Goal: Check status: Check status

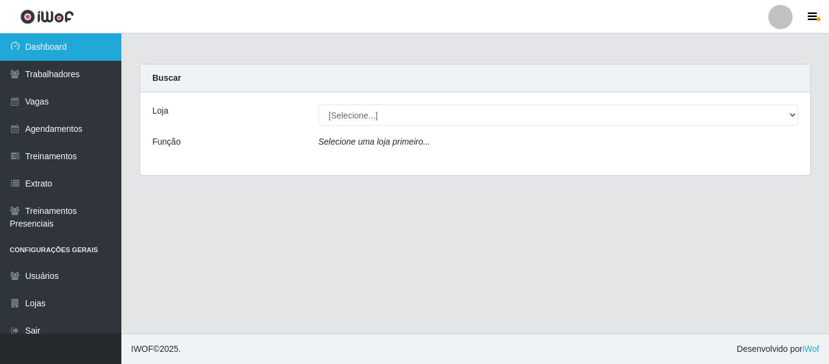
click at [63, 54] on link "Dashboard" at bounding box center [60, 46] width 121 height 27
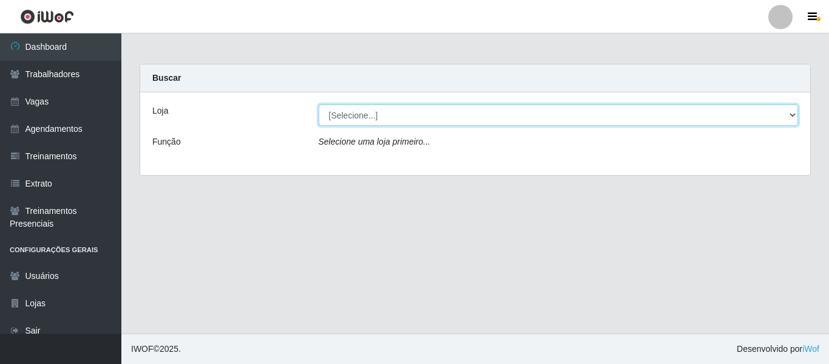
click at [362, 120] on select "[Selecione...] [GEOGRAPHIC_DATA] - Shopping [GEOGRAPHIC_DATA]" at bounding box center [559, 114] width 480 height 21
select select "424"
click at [319, 104] on select "[Selecione...] [GEOGRAPHIC_DATA] - Shopping [GEOGRAPHIC_DATA]" at bounding box center [559, 114] width 480 height 21
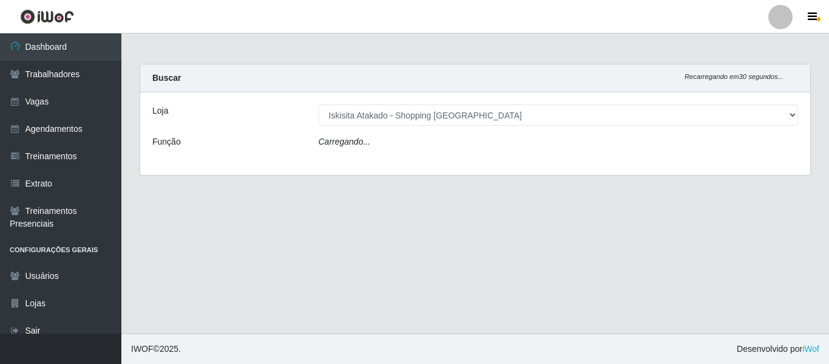
click at [388, 152] on div "Carregando..." at bounding box center [559, 144] width 498 height 18
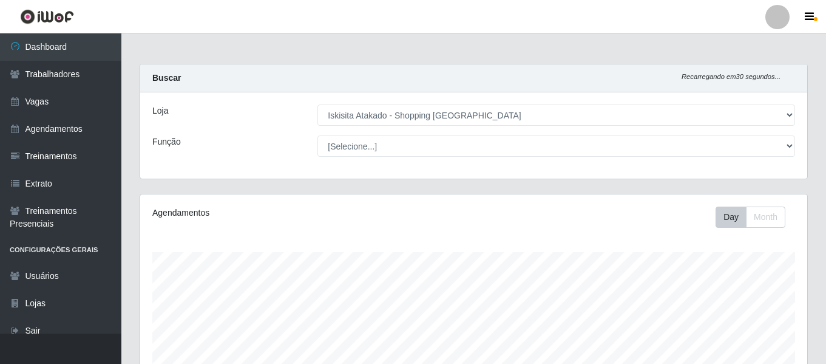
scroll to position [252, 667]
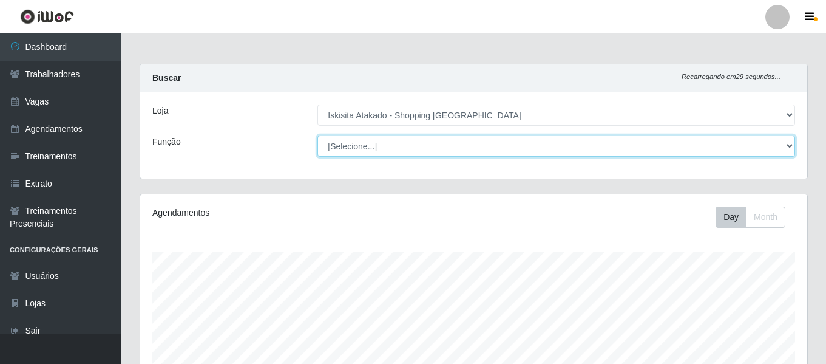
click at [772, 141] on select "[Selecione...] Auxiliar de Estacionamento Auxiliar de Estacionamento + Auxiliar…" at bounding box center [557, 145] width 478 height 21
select select "22"
click at [318, 135] on select "[Selecione...] Auxiliar de Estacionamento Auxiliar de Estacionamento + Auxiliar…" at bounding box center [557, 145] width 478 height 21
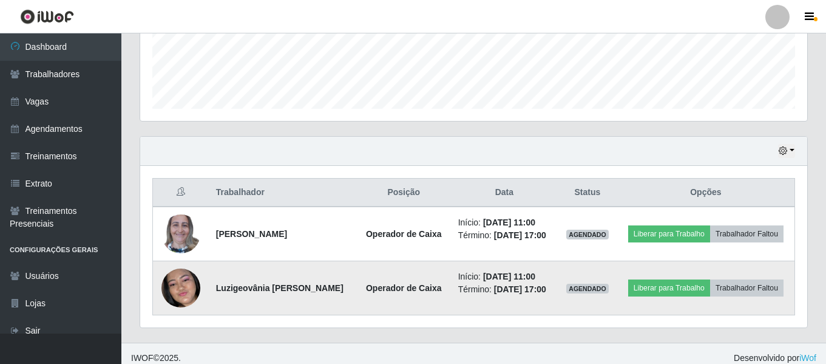
scroll to position [335, 0]
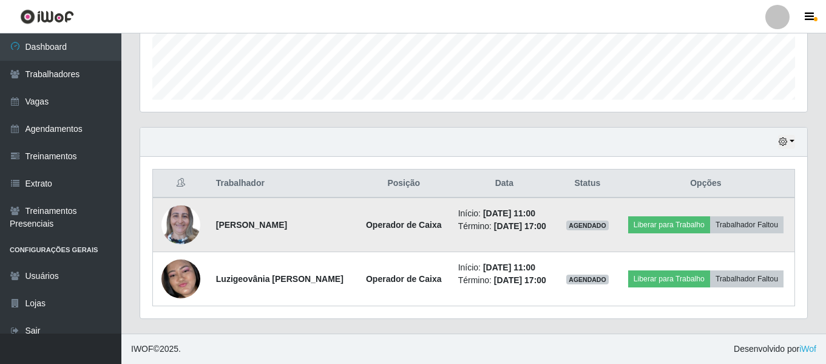
click at [179, 218] on img at bounding box center [180, 225] width 39 height 52
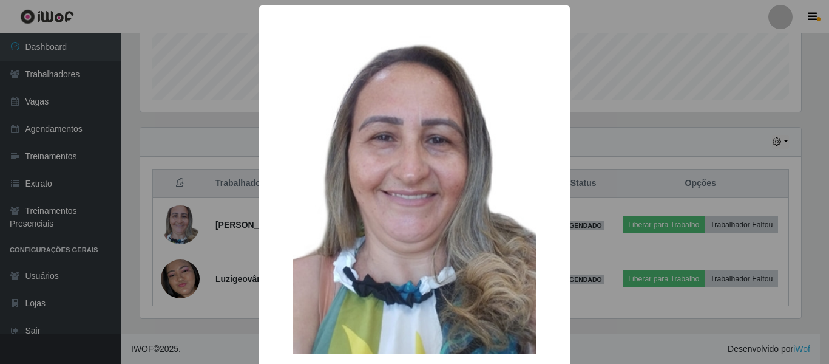
click at [654, 138] on div "× OK Cancel" at bounding box center [414, 182] width 829 height 364
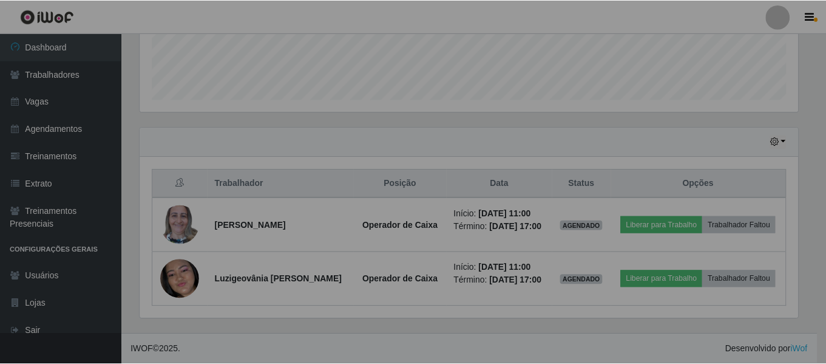
scroll to position [252, 667]
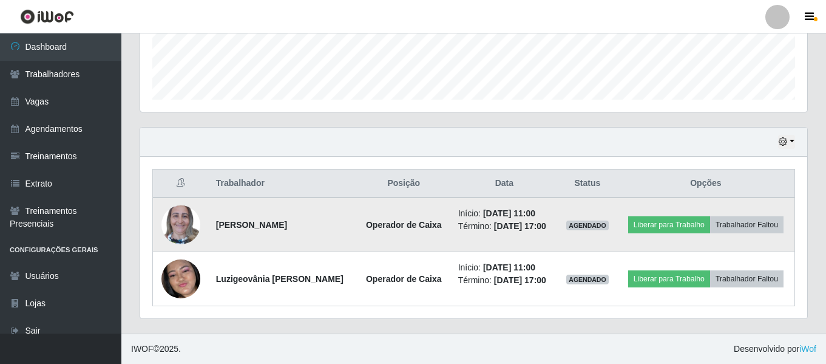
click at [175, 235] on img at bounding box center [180, 225] width 39 height 52
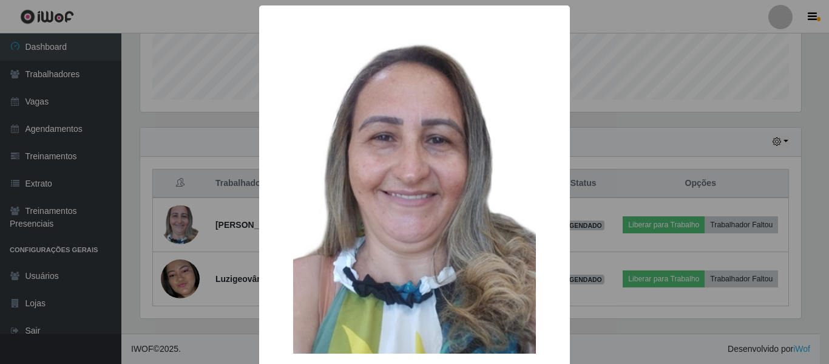
click at [578, 175] on div "× OK Cancel" at bounding box center [414, 182] width 829 height 364
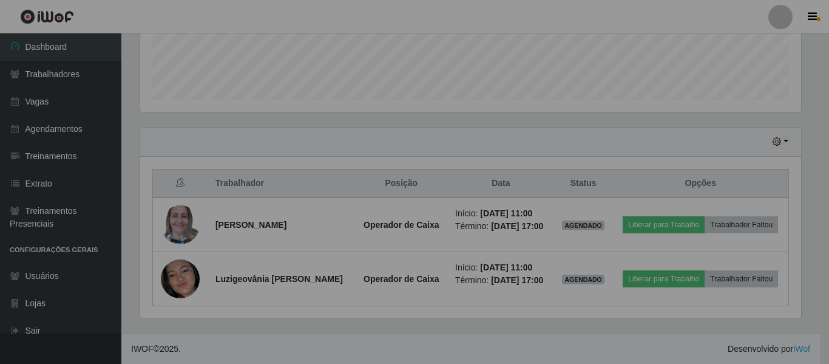
scroll to position [252, 667]
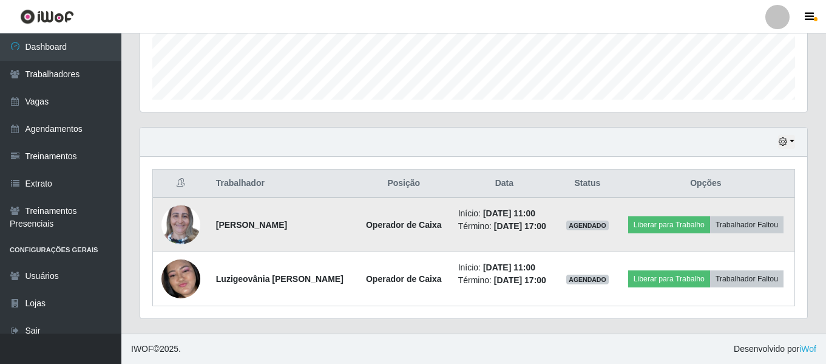
click at [191, 231] on img at bounding box center [180, 225] width 39 height 52
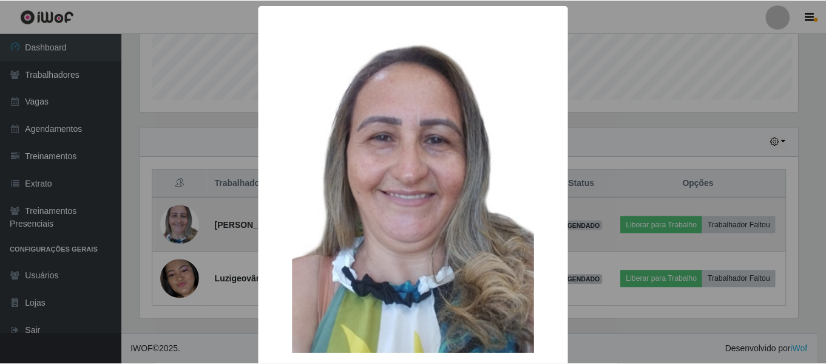
scroll to position [252, 661]
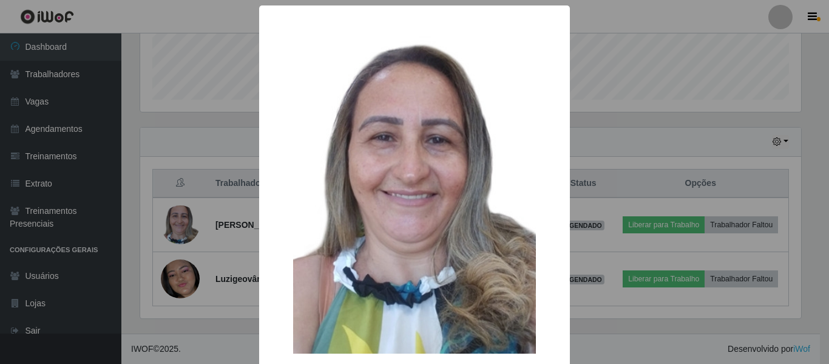
click at [630, 168] on div "× OK Cancel" at bounding box center [414, 182] width 829 height 364
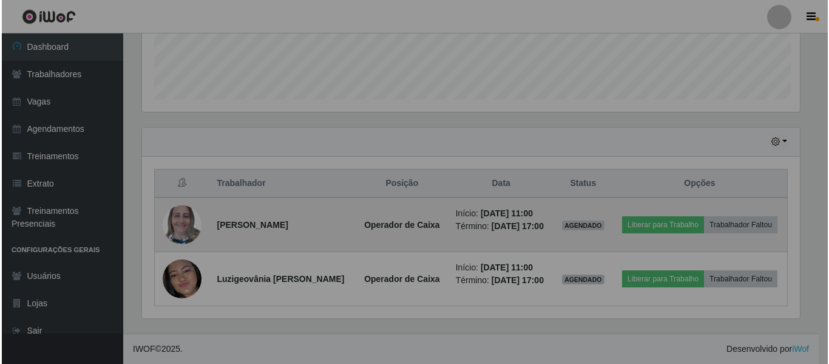
scroll to position [252, 667]
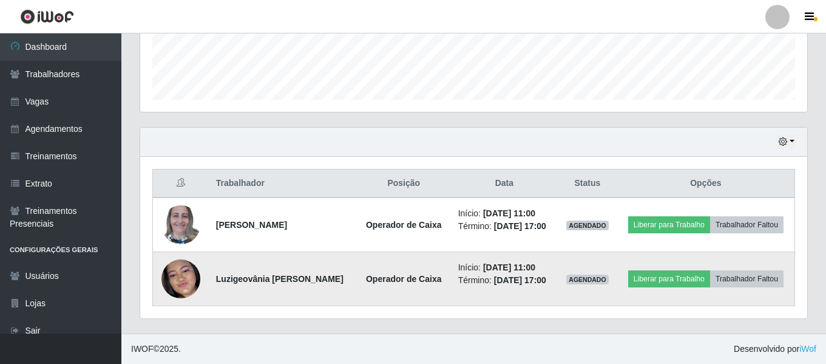
click at [171, 290] on img at bounding box center [180, 279] width 39 height 84
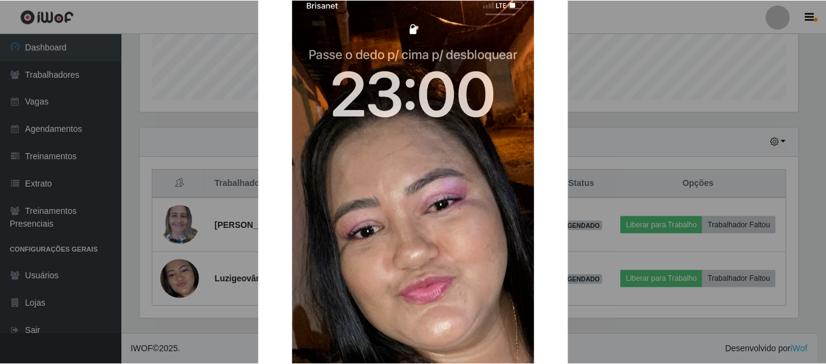
scroll to position [61, 0]
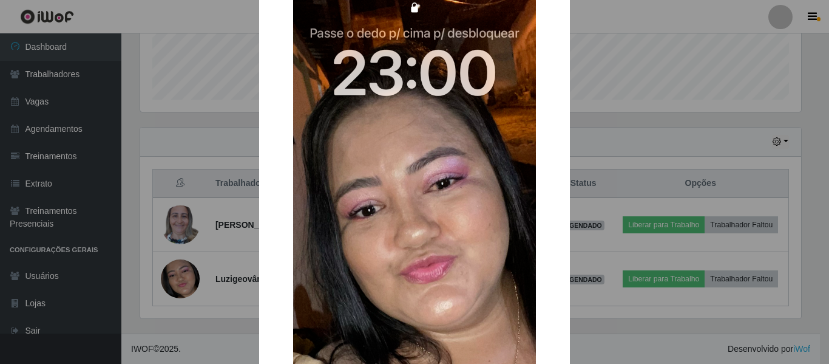
click at [608, 66] on div "× OK Cancel" at bounding box center [414, 182] width 829 height 364
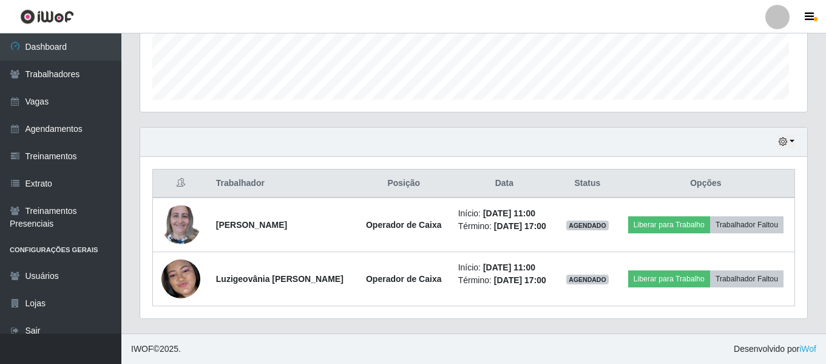
scroll to position [252, 667]
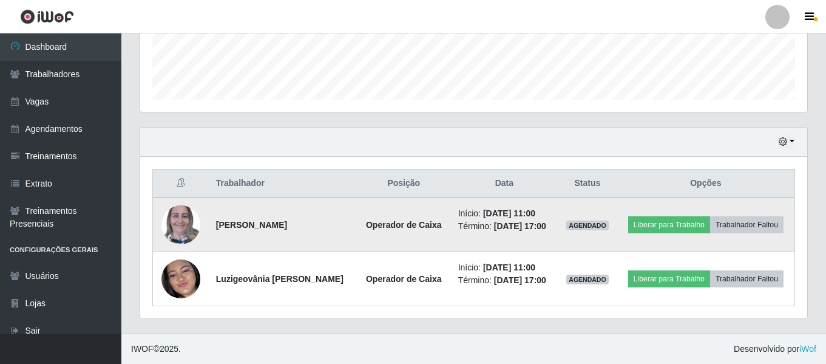
click at [175, 223] on img at bounding box center [180, 225] width 39 height 52
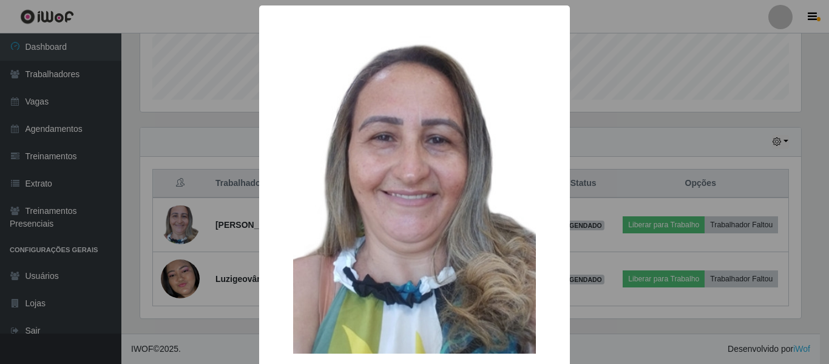
click at [625, 124] on div "× OK Cancel" at bounding box center [414, 182] width 829 height 364
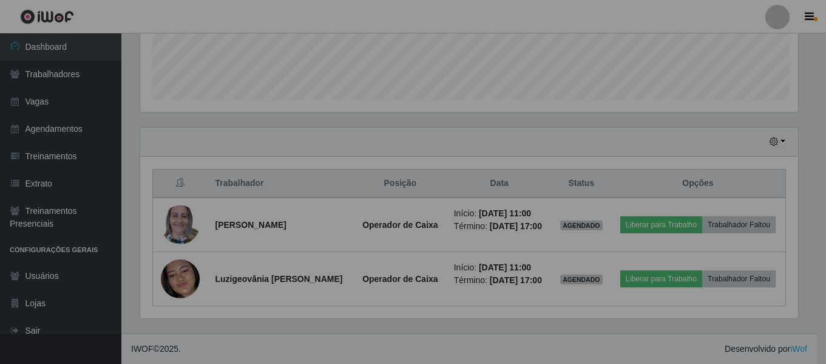
scroll to position [252, 667]
